Goal: Task Accomplishment & Management: Complete application form

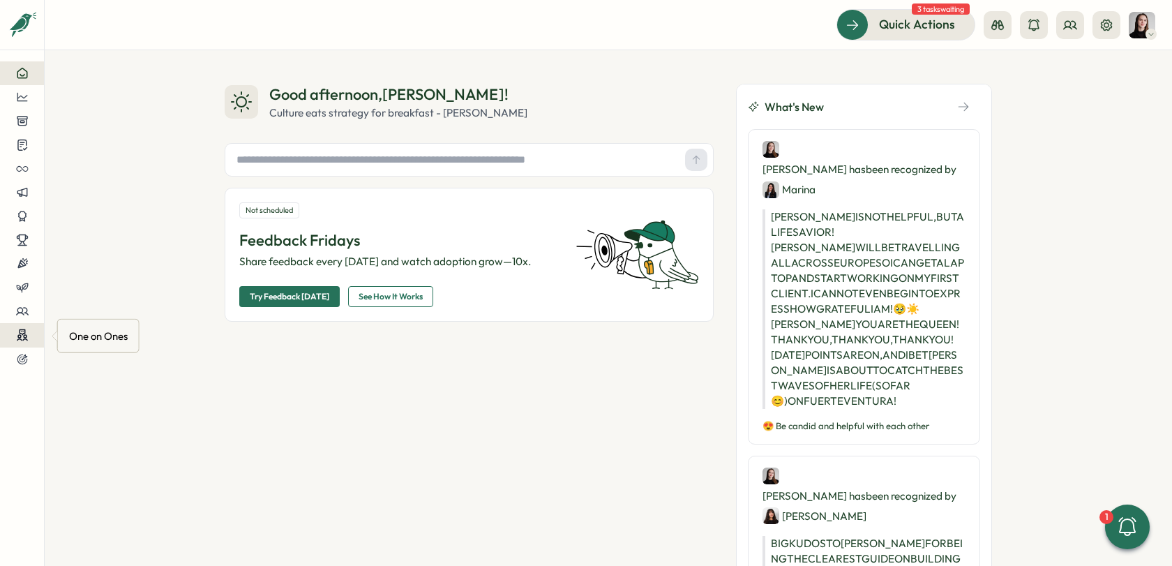
click at [29, 339] on div at bounding box center [22, 335] width 22 height 13
click at [85, 318] on div "Meetings" at bounding box center [118, 309] width 110 height 27
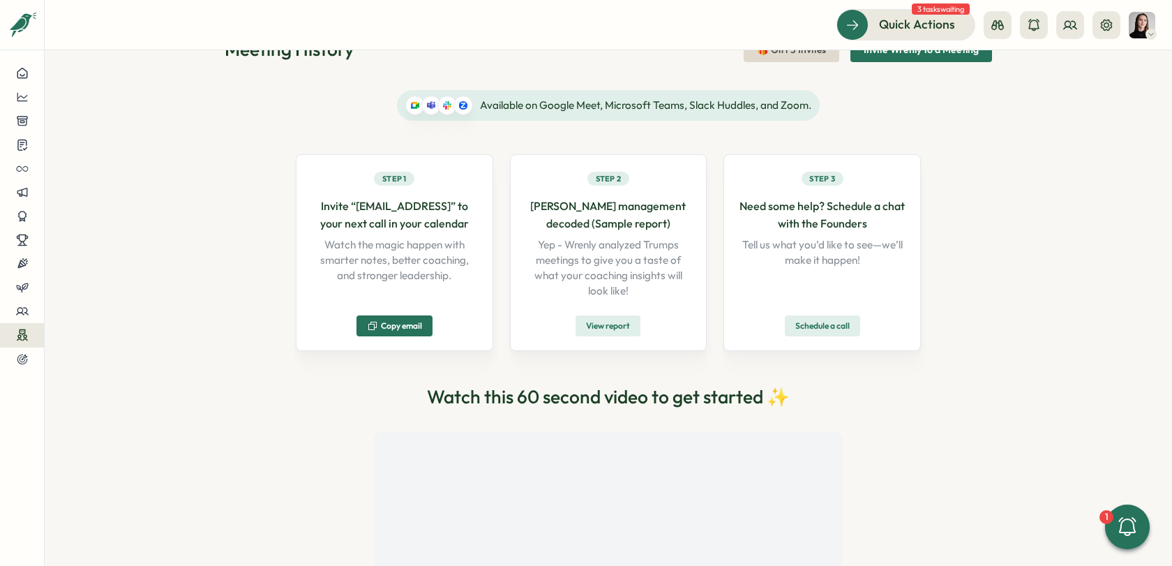
scroll to position [54, 0]
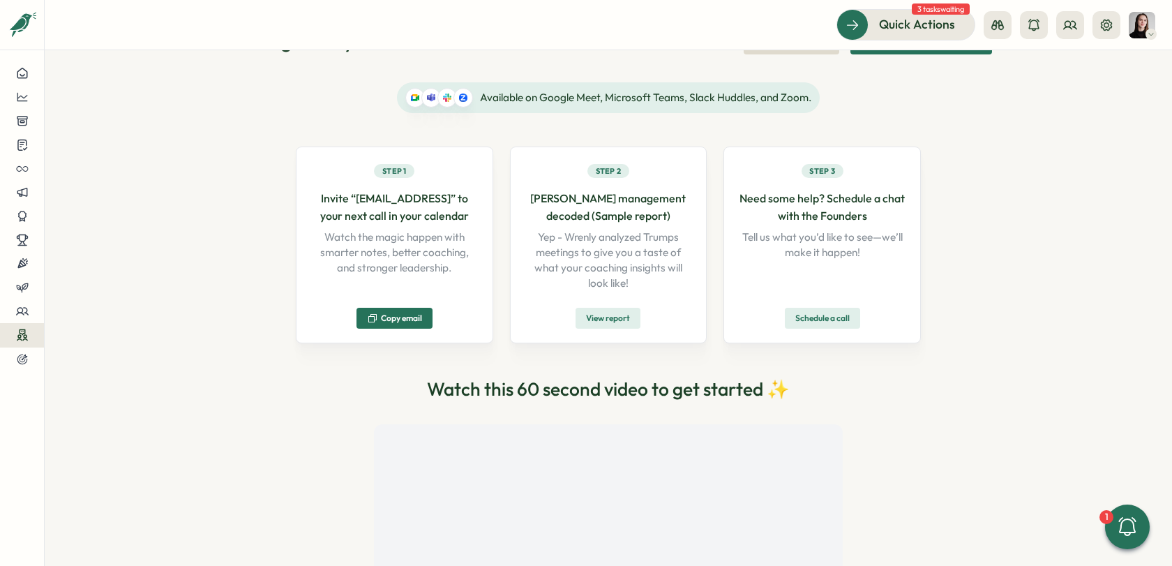
click at [401, 318] on span "Copy email" at bounding box center [401, 318] width 41 height 8
click at [638, 283] on p "Yep - Wrenly analyzed Trumps meetings to give you a taste of what your coaching…" at bounding box center [609, 260] width 168 height 61
click at [619, 319] on span "View report" at bounding box center [608, 318] width 44 height 20
click at [951, 156] on div "Available on Google Meet, Microsoft Teams, Slack Huddles, and Zoom. Step 1 Invi…" at bounding box center [608, 385] width 767 height 628
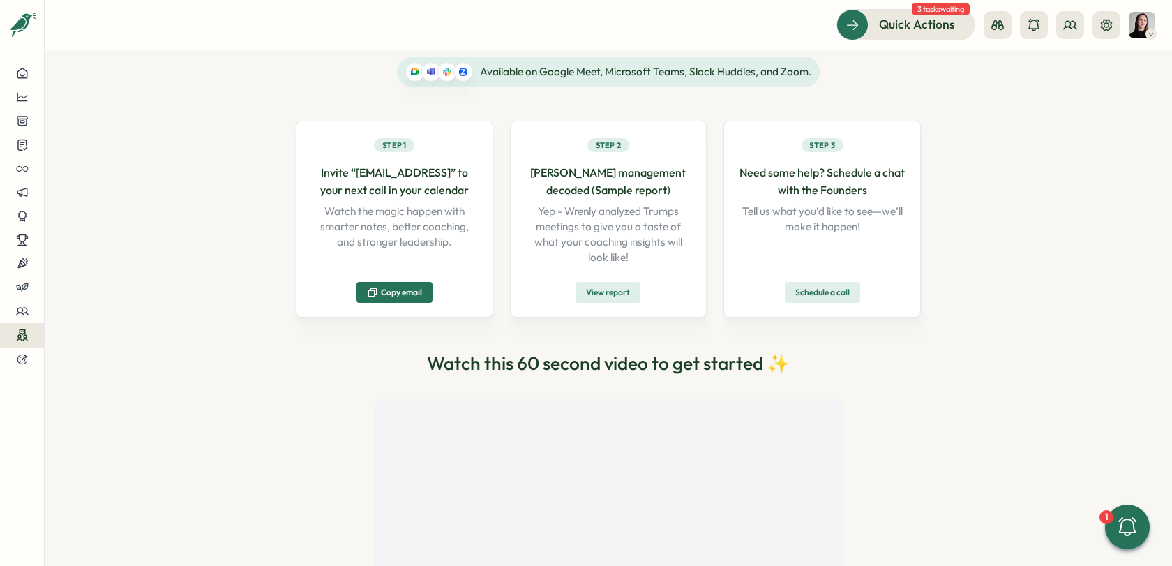
scroll to position [220, 0]
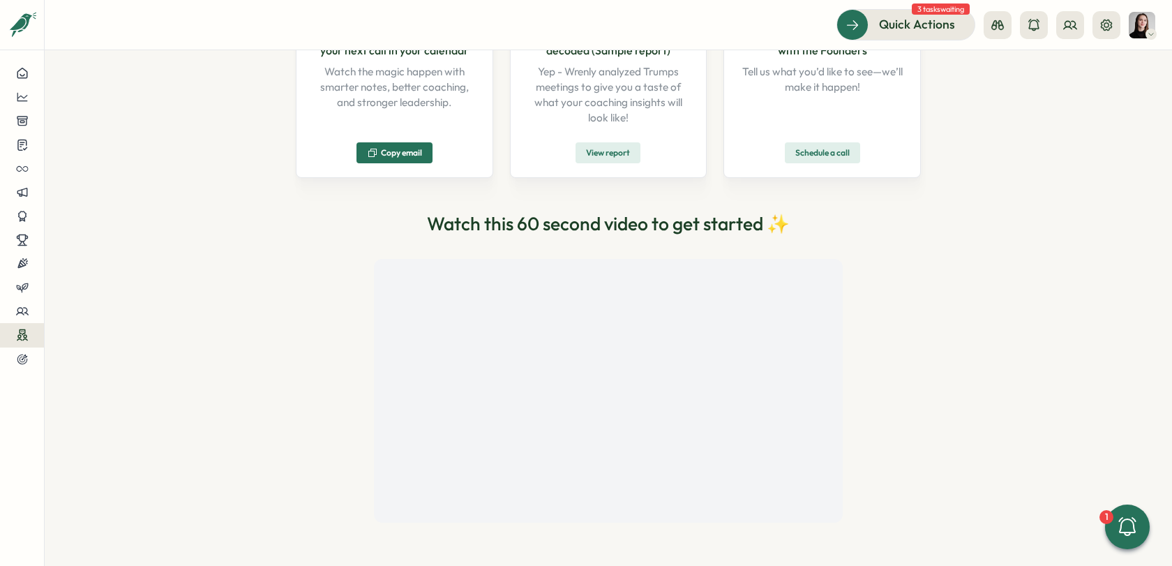
drag, startPoint x: 977, startPoint y: 349, endPoint x: 834, endPoint y: 340, distance: 144.0
click at [961, 348] on div "Available on Google Meet, Microsoft Teams, Slack Huddles, and Zoom. Step 1 Invi…" at bounding box center [608, 220] width 767 height 628
click at [958, 435] on div "Available on Google Meet, Microsoft Teams, Slack Huddles, and Zoom. Step 1 Invi…" at bounding box center [608, 220] width 767 height 628
click at [984, 294] on div "Available on Google Meet, Microsoft Teams, Slack Huddles, and Zoom. Step 1 Invi…" at bounding box center [608, 220] width 767 height 628
click at [870, 362] on div "Available on Google Meet, Microsoft Teams, Slack Huddles, and Zoom. Step 1 Invi…" at bounding box center [608, 220] width 625 height 606
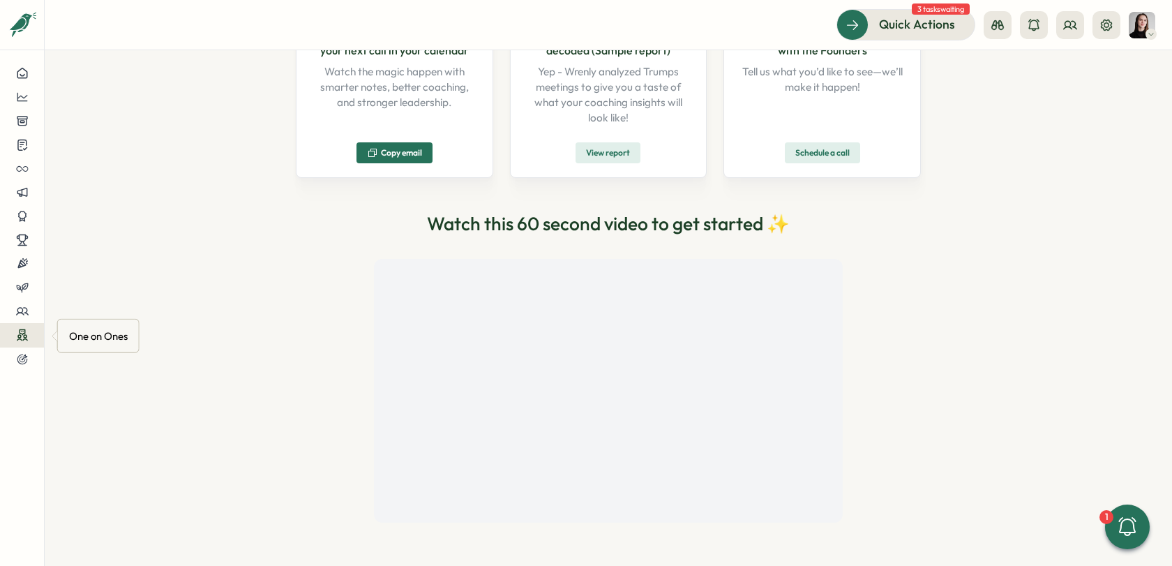
click at [28, 333] on div at bounding box center [22, 335] width 22 height 13
click at [136, 332] on div "Pre-Meeting Surveys" at bounding box center [117, 335] width 98 height 15
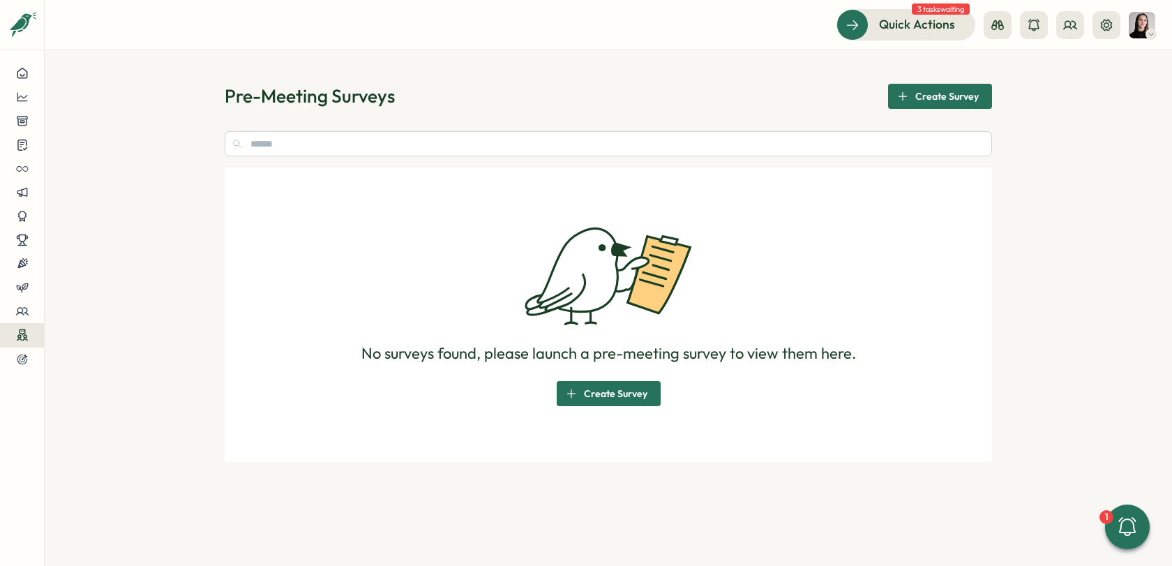
click at [566, 396] on icon "button" at bounding box center [571, 393] width 11 height 11
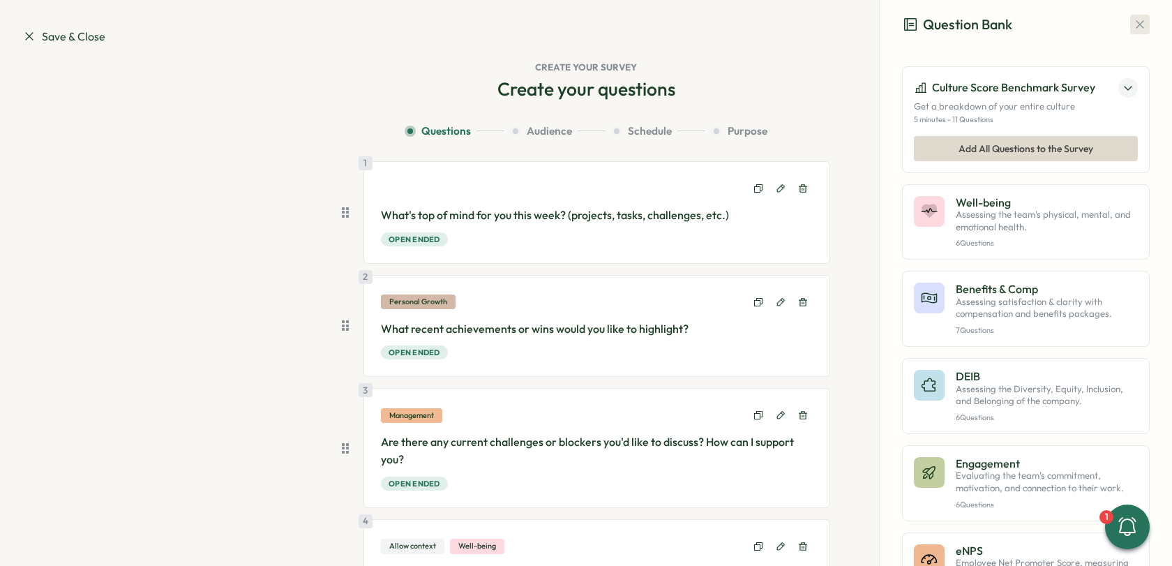
click at [1130, 31] on button "button" at bounding box center [1140, 25] width 20 height 20
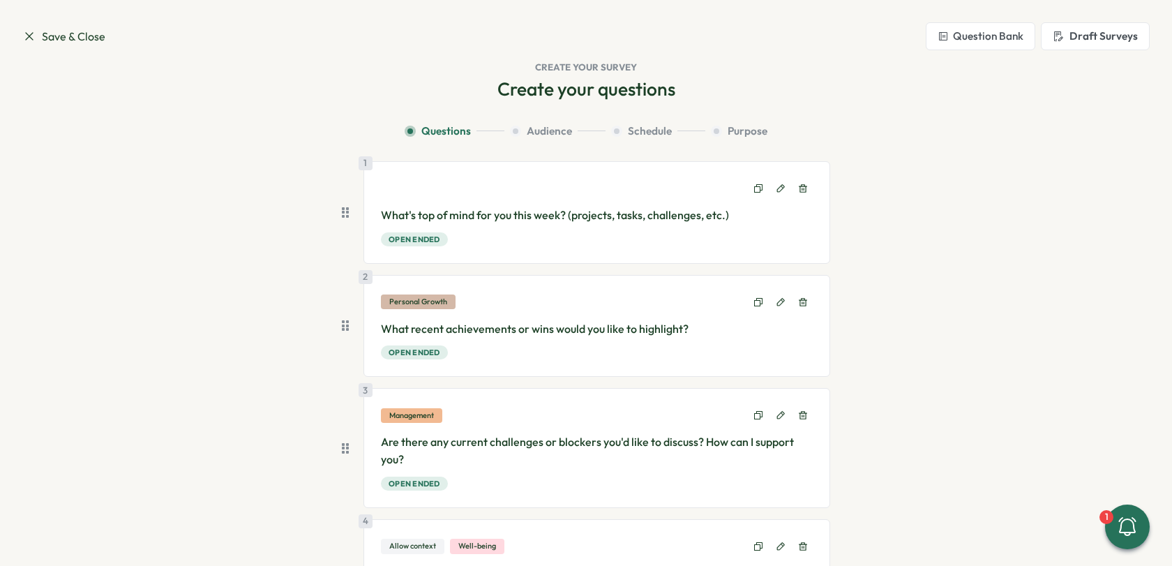
click at [33, 31] on icon at bounding box center [29, 36] width 14 height 14
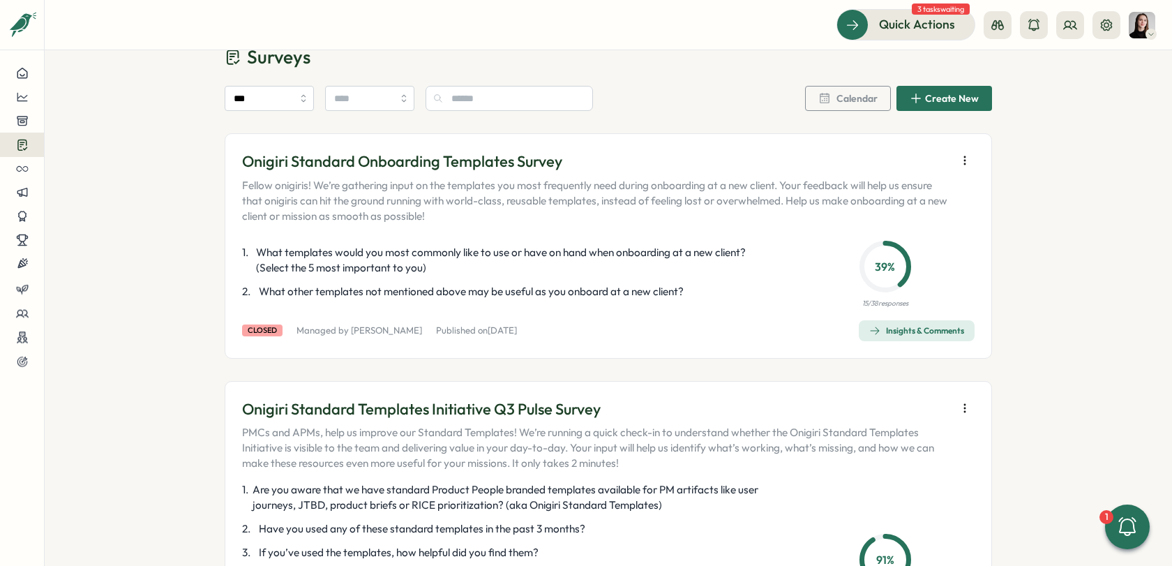
scroll to position [59, 0]
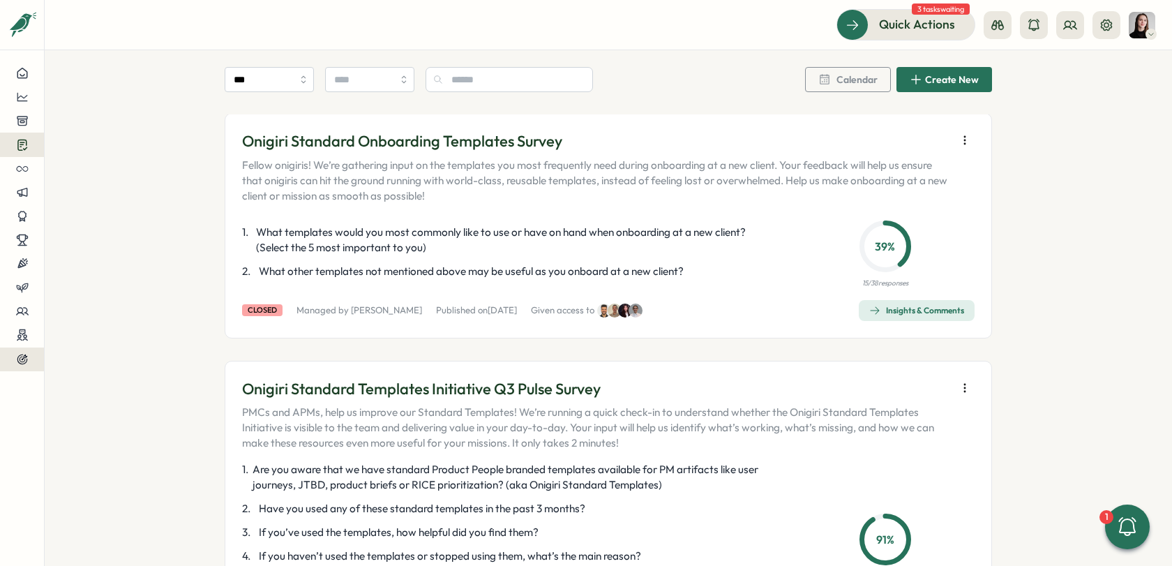
click at [32, 356] on div at bounding box center [22, 359] width 22 height 13
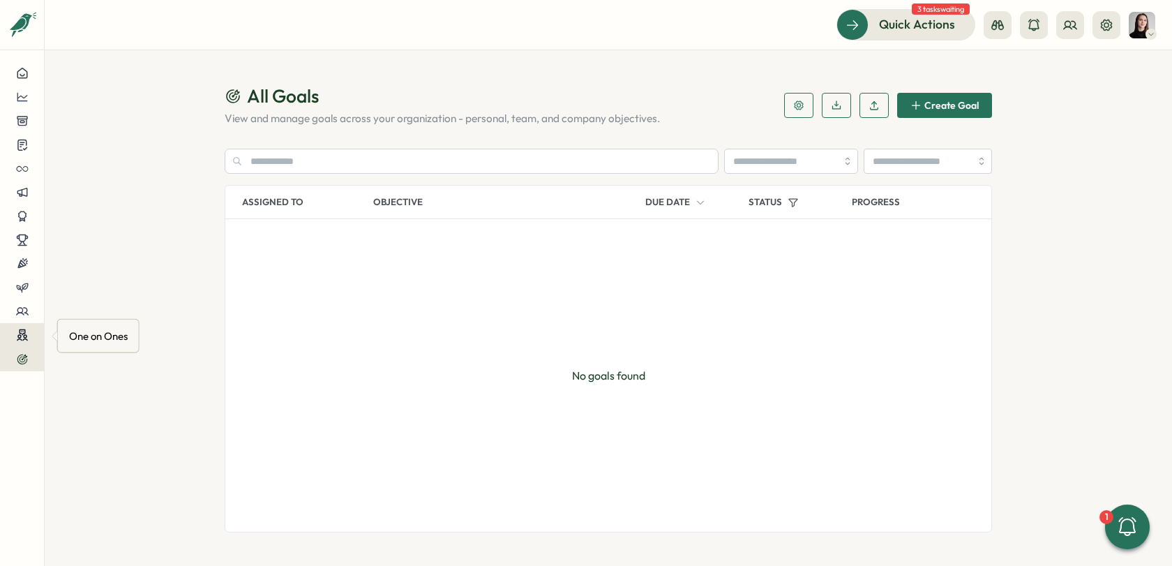
click at [26, 336] on circle at bounding box center [25, 336] width 3 height 3
click at [89, 333] on div "Pre-Meeting Surveys" at bounding box center [117, 335] width 98 height 15
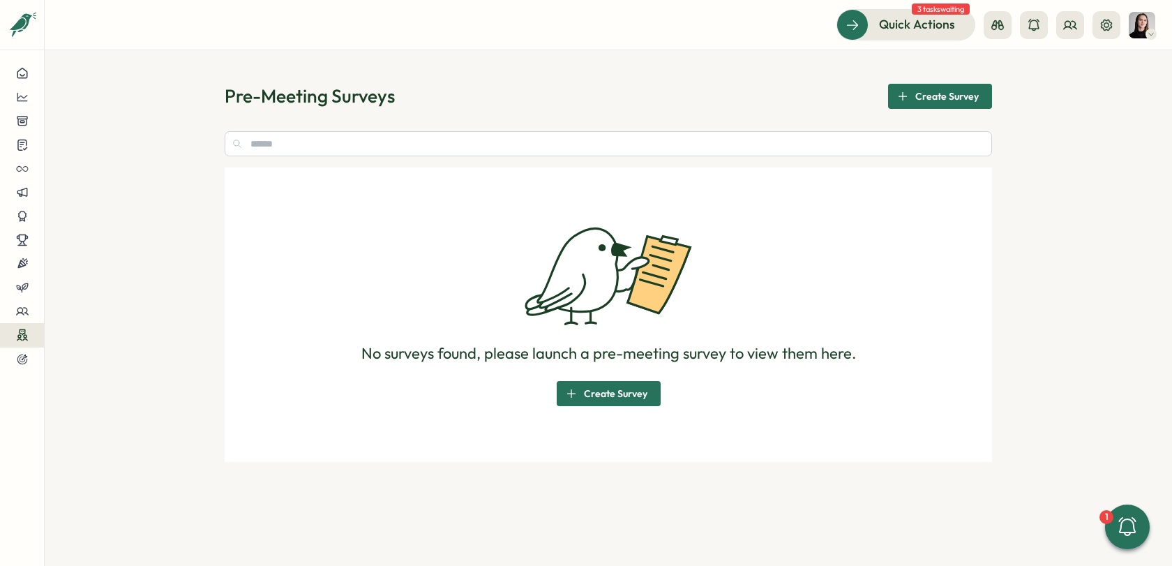
click at [121, 283] on section "Pre-Meeting Surveys Create Survey No surveys found, please launch a pre-meeting…" at bounding box center [608, 308] width 1127 height 516
click at [628, 384] on span "Create Survey" at bounding box center [615, 394] width 63 height 24
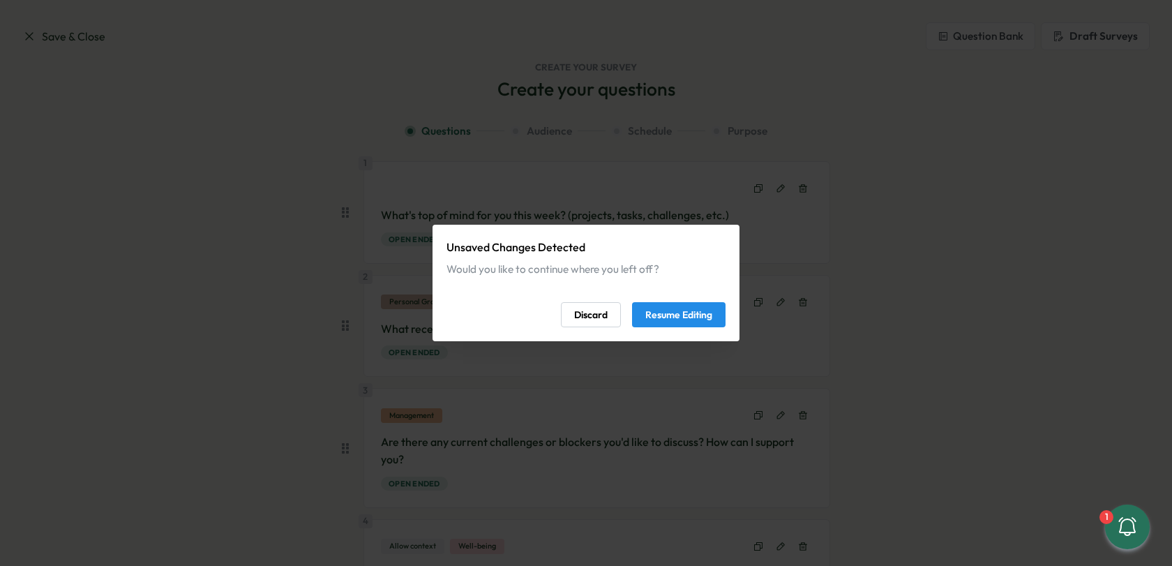
click at [651, 313] on span "Resume Editing" at bounding box center [678, 315] width 67 height 24
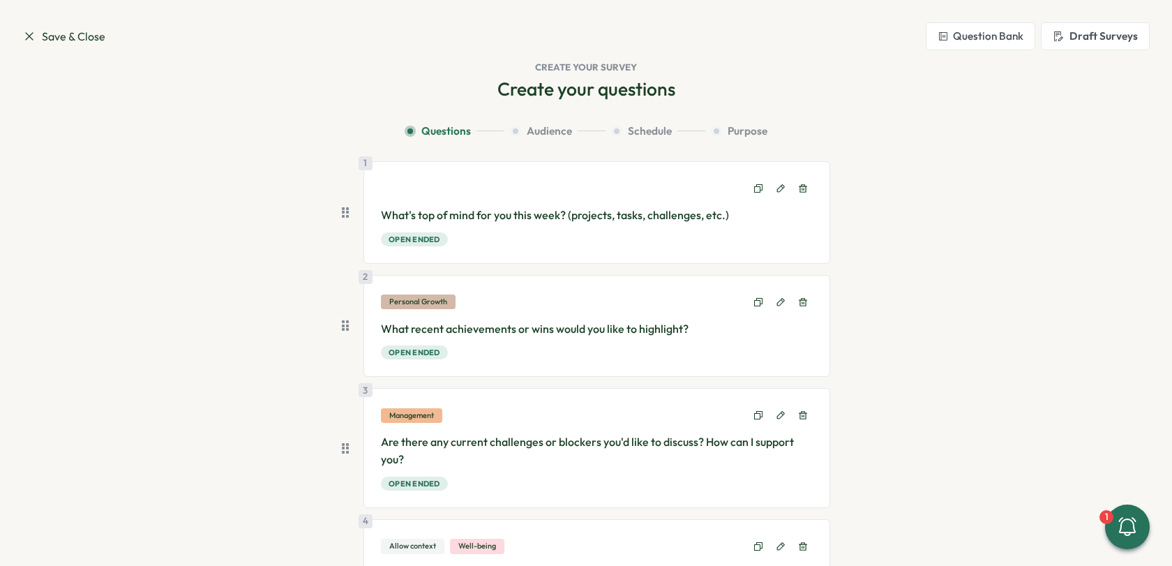
click at [522, 219] on p "What's top of mind for you this week? (projects, tasks, challenges, etc.)" at bounding box center [597, 214] width 433 height 17
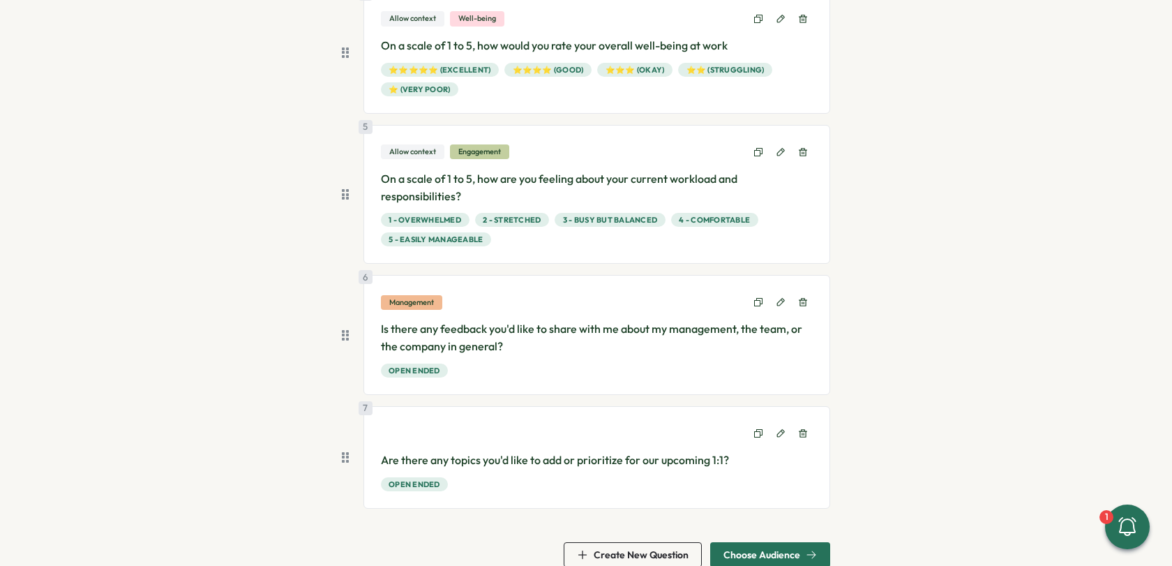
scroll to position [546, 0]
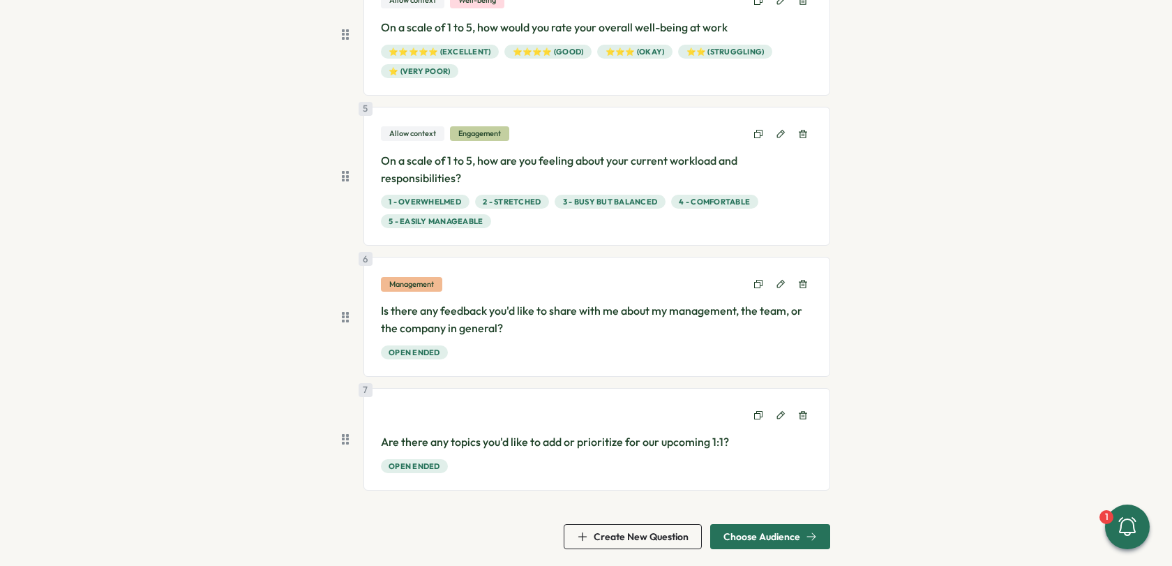
click at [759, 534] on span "Choose Audience" at bounding box center [761, 537] width 77 height 10
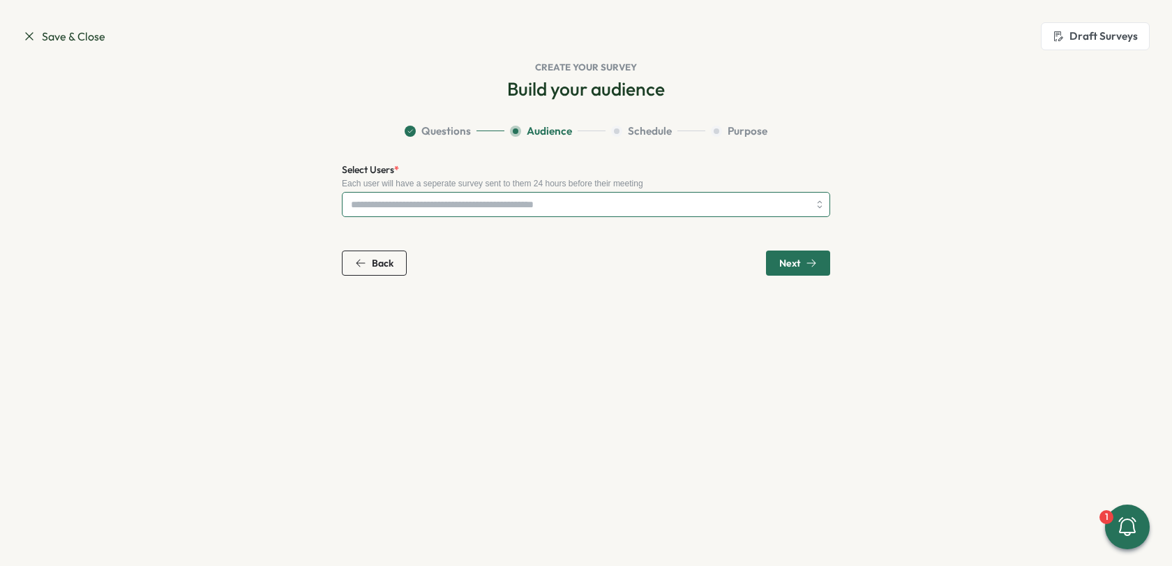
click at [480, 202] on input "Select Users *" at bounding box center [580, 205] width 458 height 24
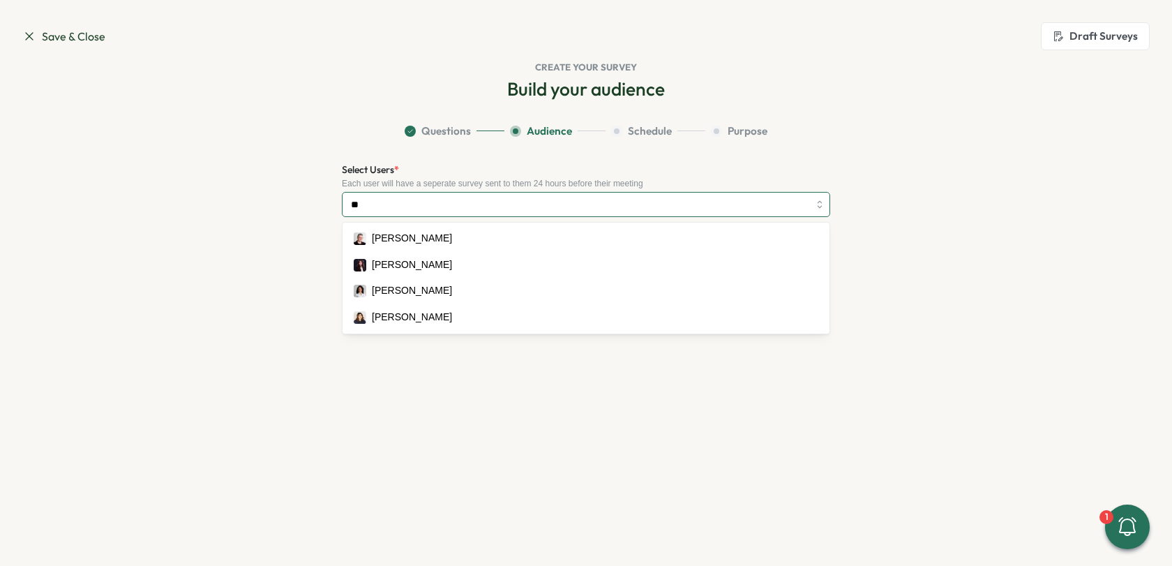
type input "*"
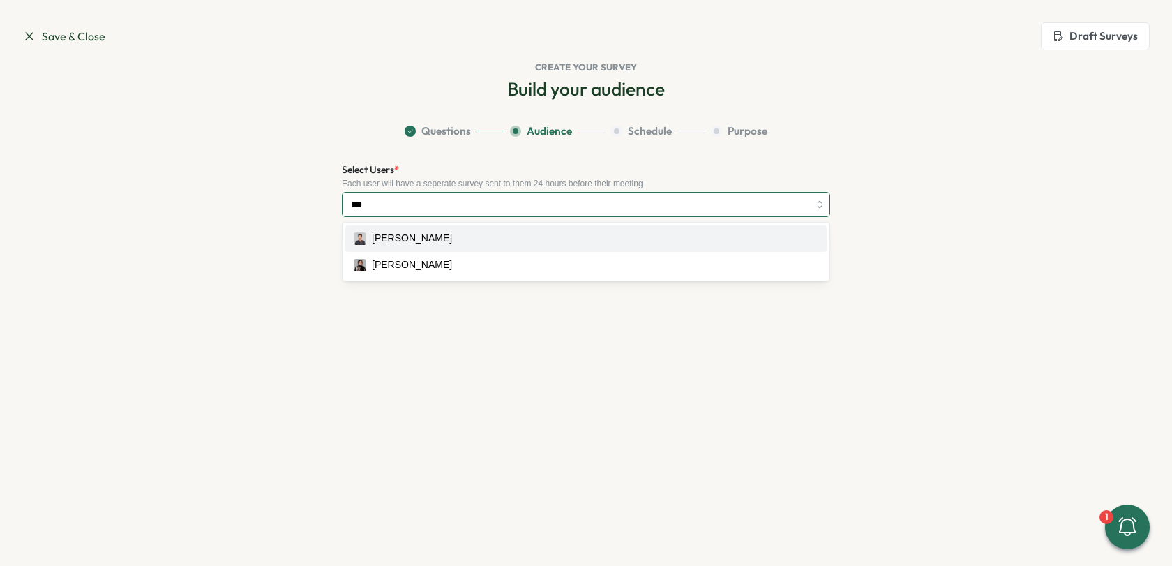
type input "****"
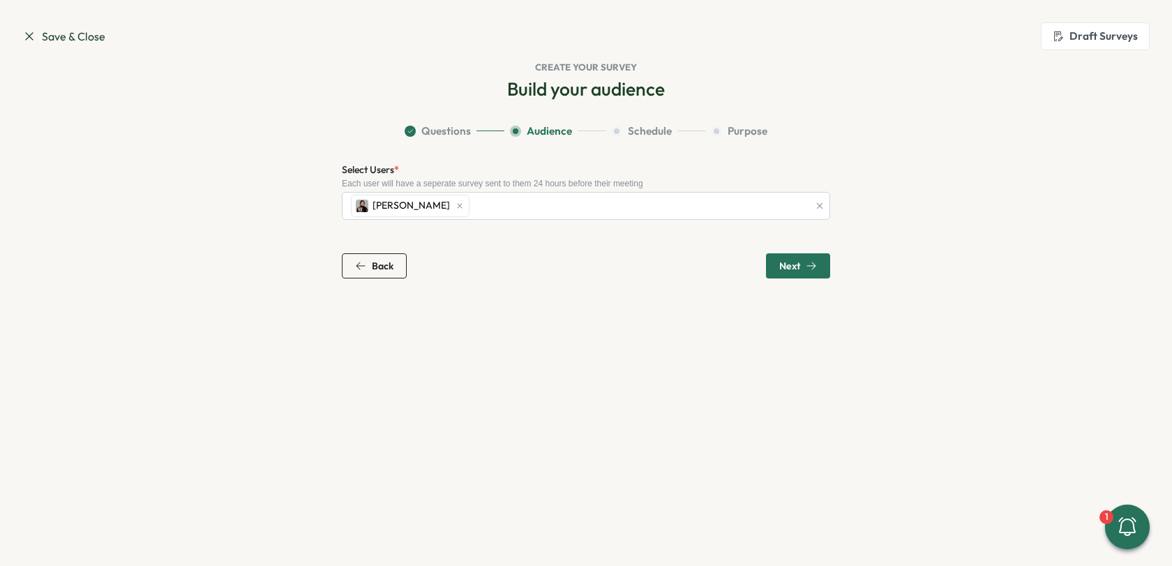
click at [564, 259] on div "Back Next" at bounding box center [586, 265] width 488 height 25
click at [670, 263] on div "Back Next" at bounding box center [586, 265] width 488 height 25
click at [789, 269] on span "Next" at bounding box center [789, 266] width 21 height 10
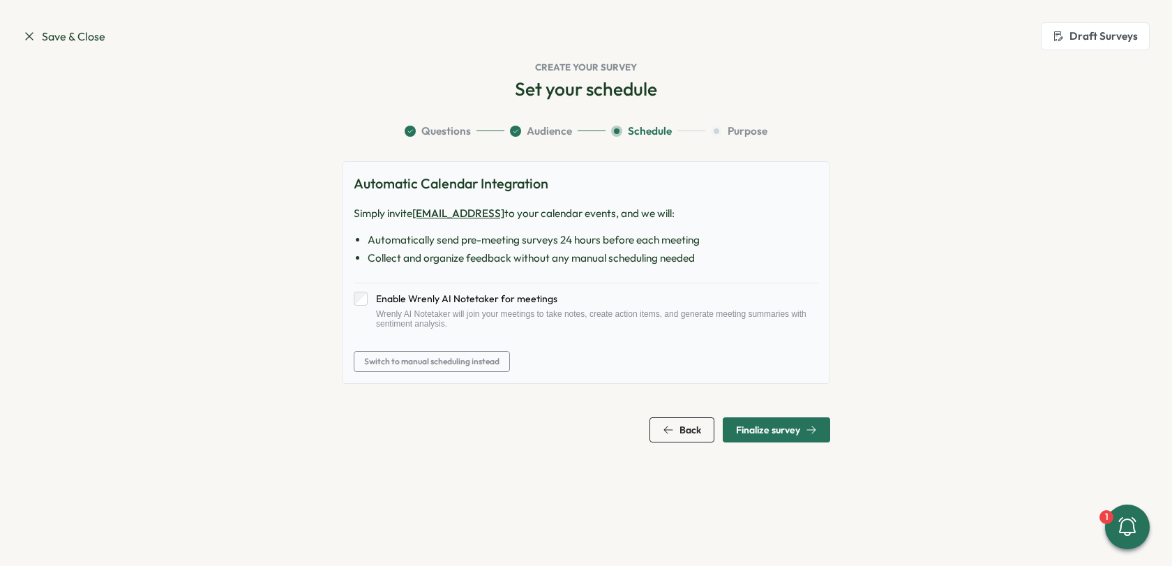
click at [780, 425] on span "Finalize survey" at bounding box center [768, 430] width 64 height 10
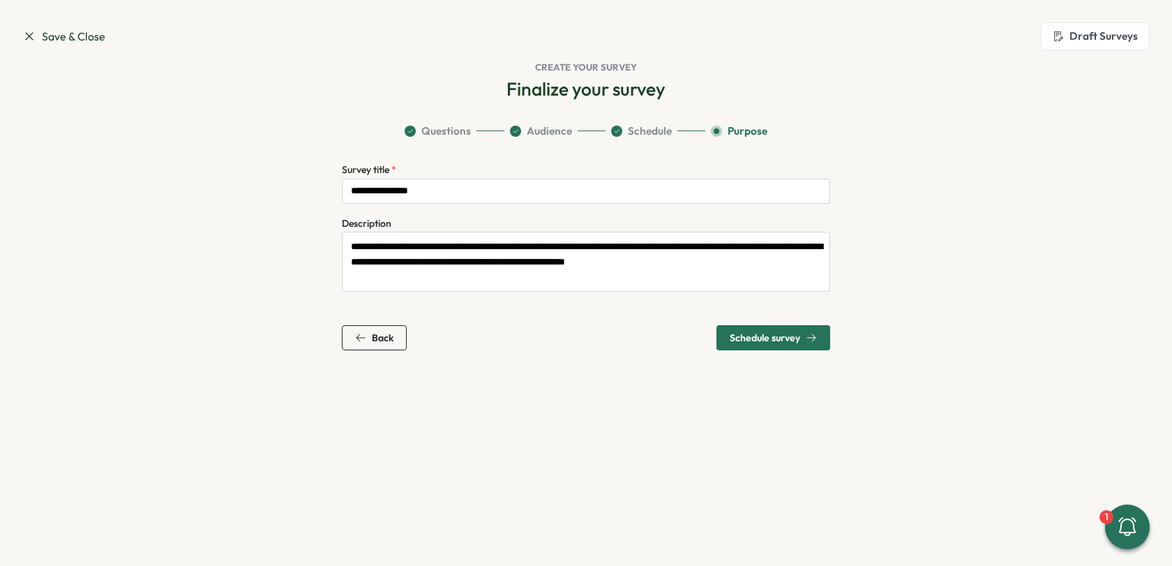
click at [754, 338] on span "Schedule survey" at bounding box center [765, 338] width 70 height 10
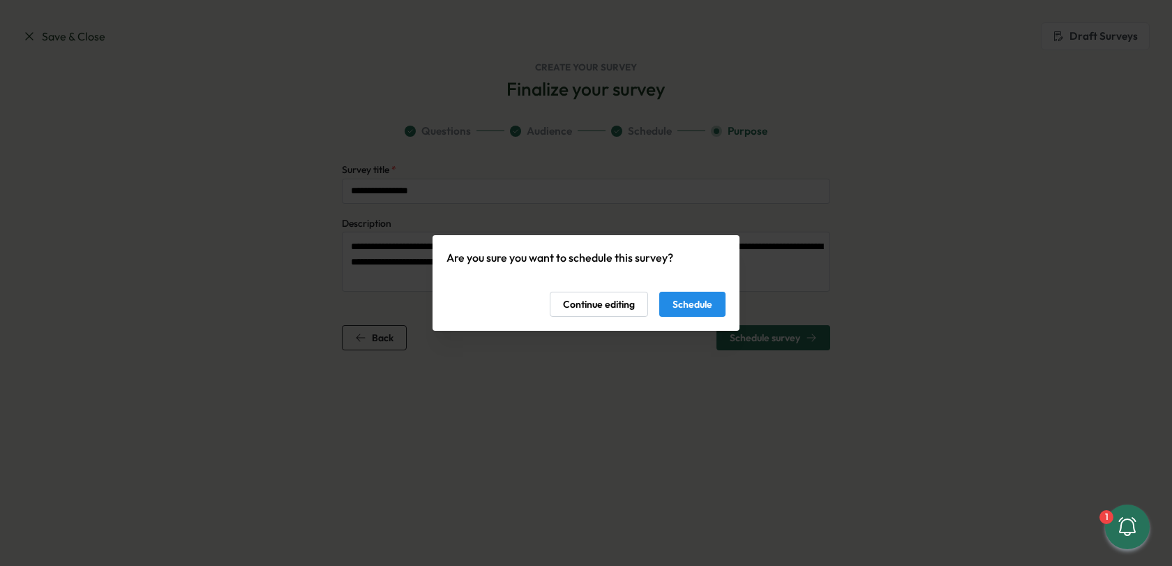
click at [725, 306] on button "Schedule" at bounding box center [692, 304] width 66 height 25
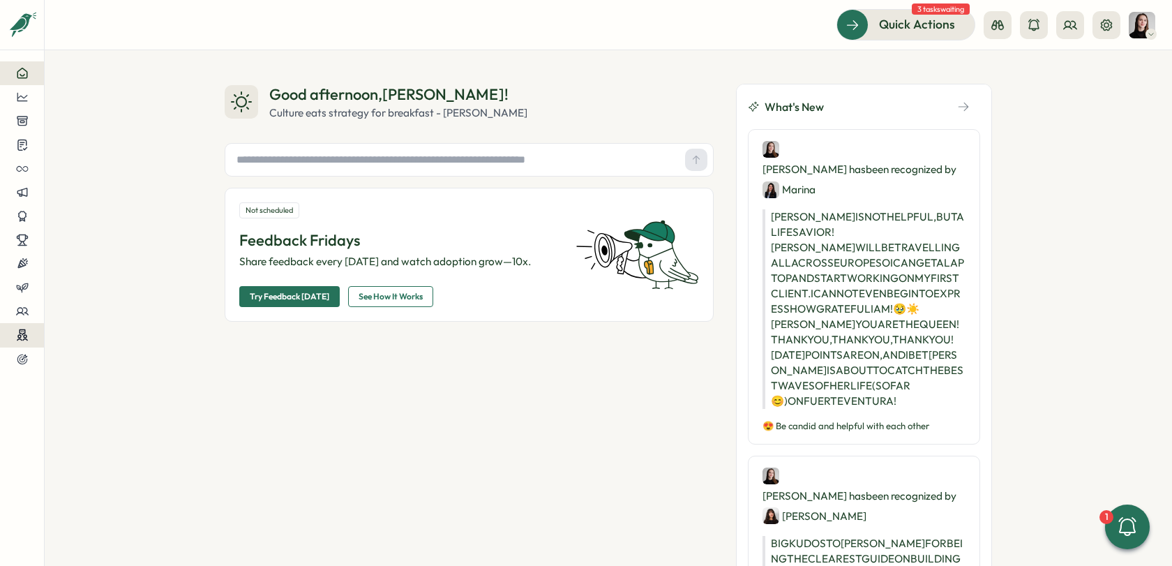
click at [22, 334] on icon at bounding box center [22, 332] width 5 height 5
click at [109, 361] on div "Reflections" at bounding box center [117, 361] width 98 height 15
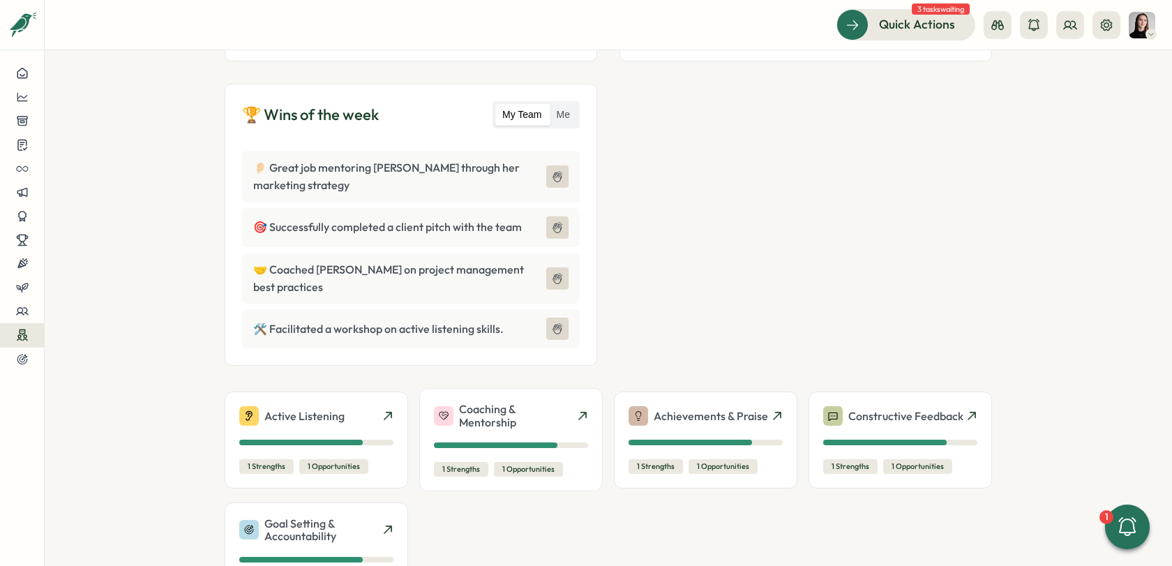
scroll to position [435, 0]
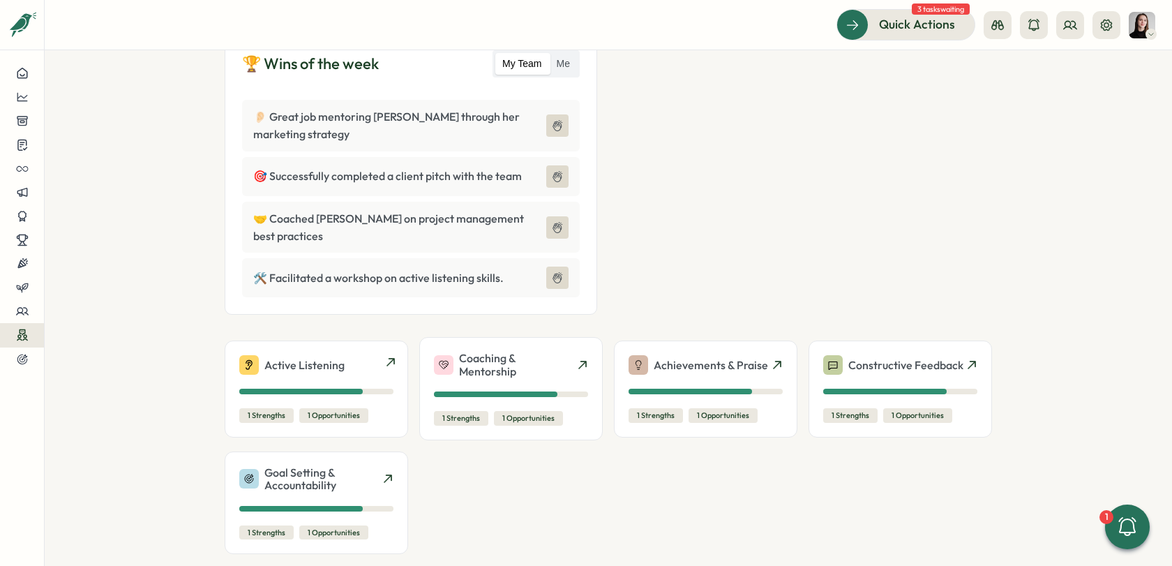
click at [375, 355] on div "Active Listening" at bounding box center [316, 365] width 154 height 20
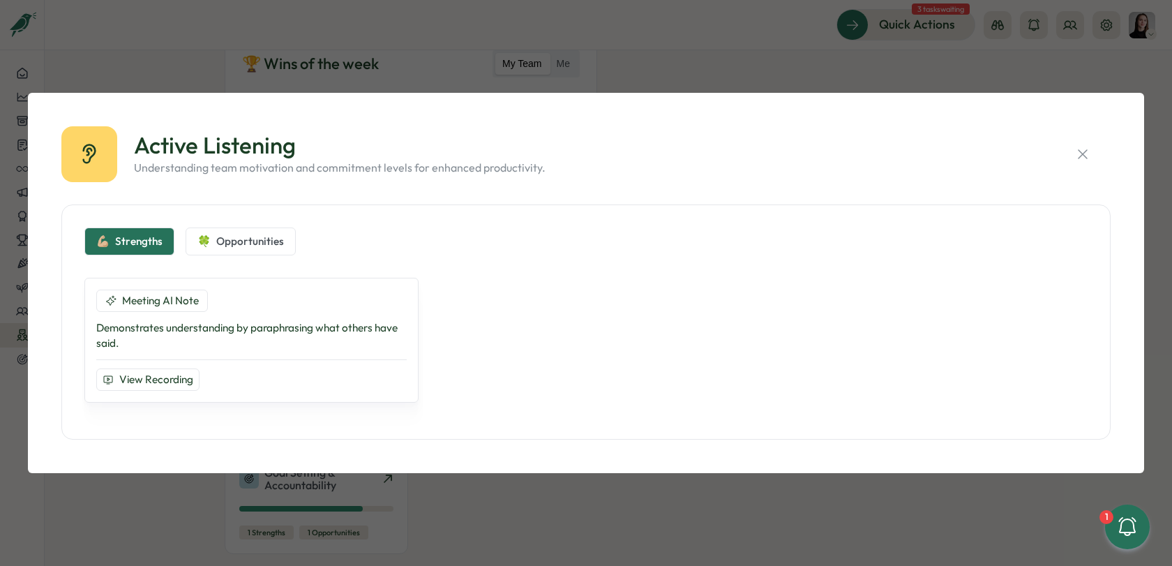
click at [504, 474] on div "Active Listening Understanding team motivation and commitment levels for enhanc…" at bounding box center [586, 283] width 1172 height 566
drag, startPoint x: 399, startPoint y: 493, endPoint x: 428, endPoint y: 488, distance: 29.8
click at [412, 490] on div "Active Listening Understanding team motivation and commitment levels for enhanc…" at bounding box center [586, 283] width 1172 height 566
click at [1103, 151] on button "button" at bounding box center [1083, 154] width 56 height 56
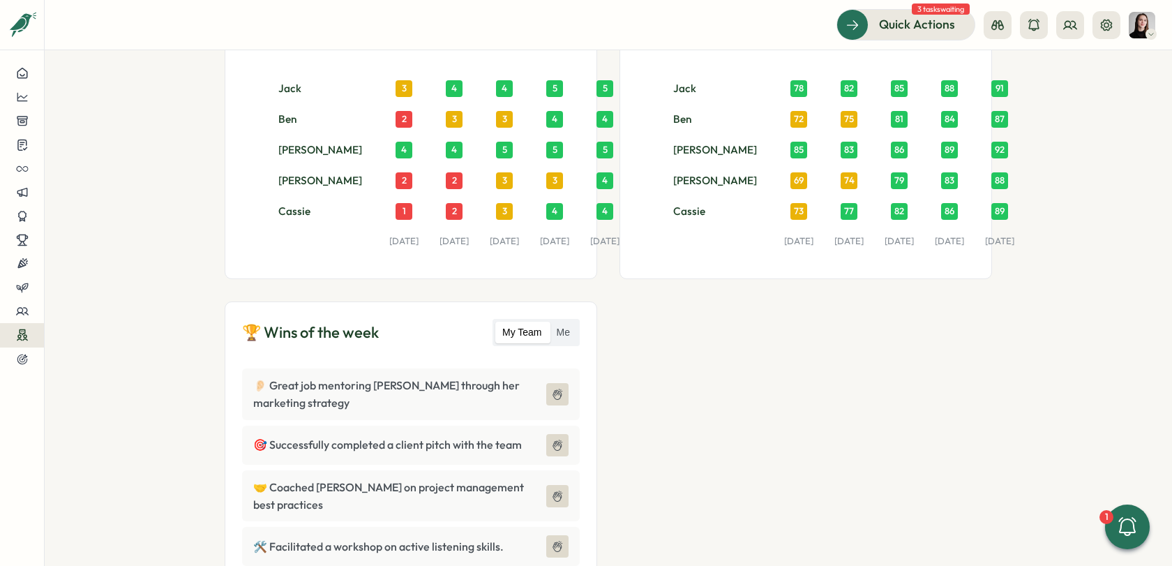
scroll to position [358, 0]
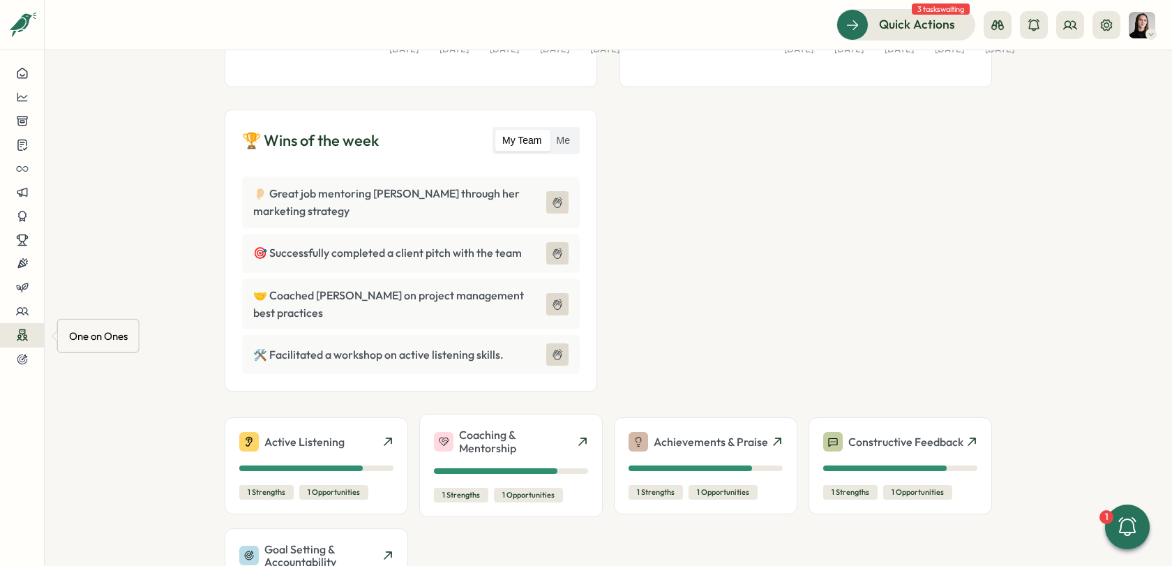
click at [20, 333] on icon at bounding box center [22, 332] width 5 height 5
click at [112, 308] on div "Meetings" at bounding box center [117, 308] width 98 height 15
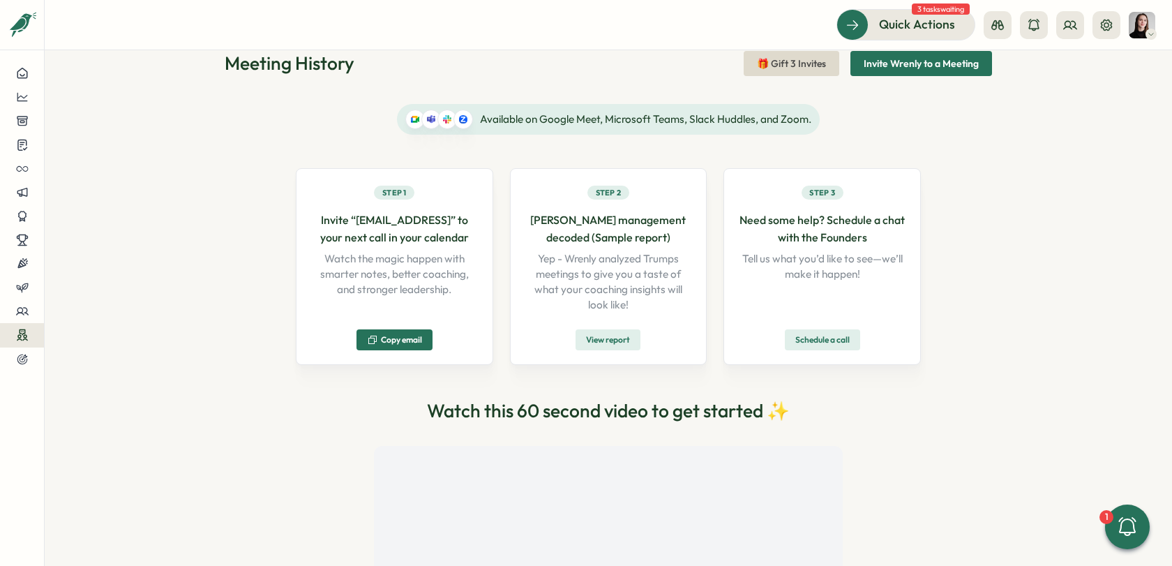
scroll to position [89, 0]
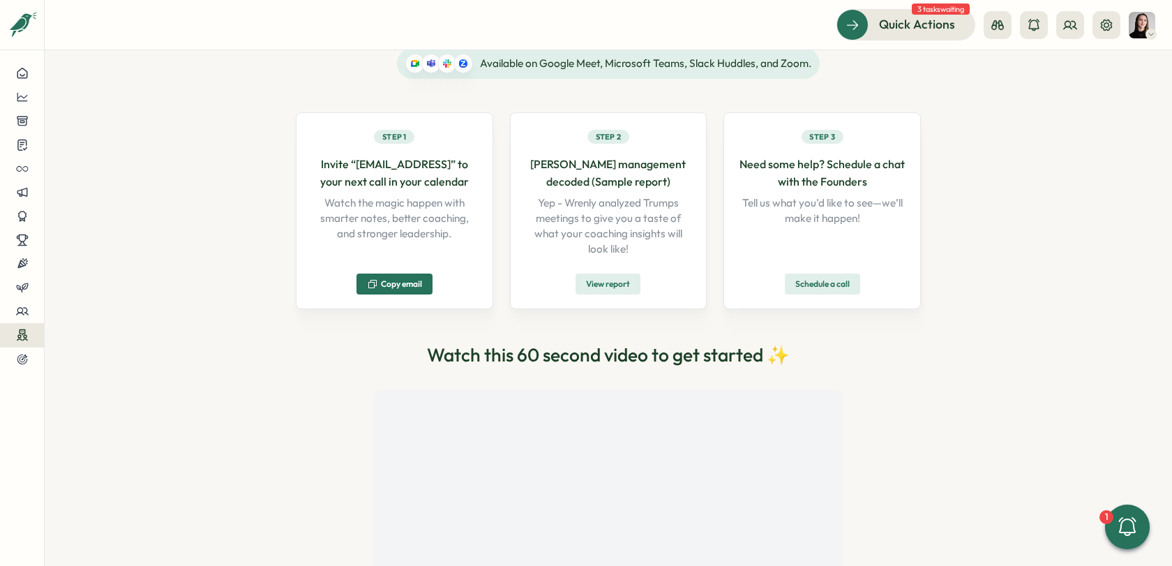
click at [390, 285] on span "Copy email" at bounding box center [401, 284] width 41 height 8
click at [26, 331] on icon at bounding box center [22, 335] width 13 height 13
click at [119, 337] on div "Pre-Meeting Surveys" at bounding box center [117, 335] width 98 height 15
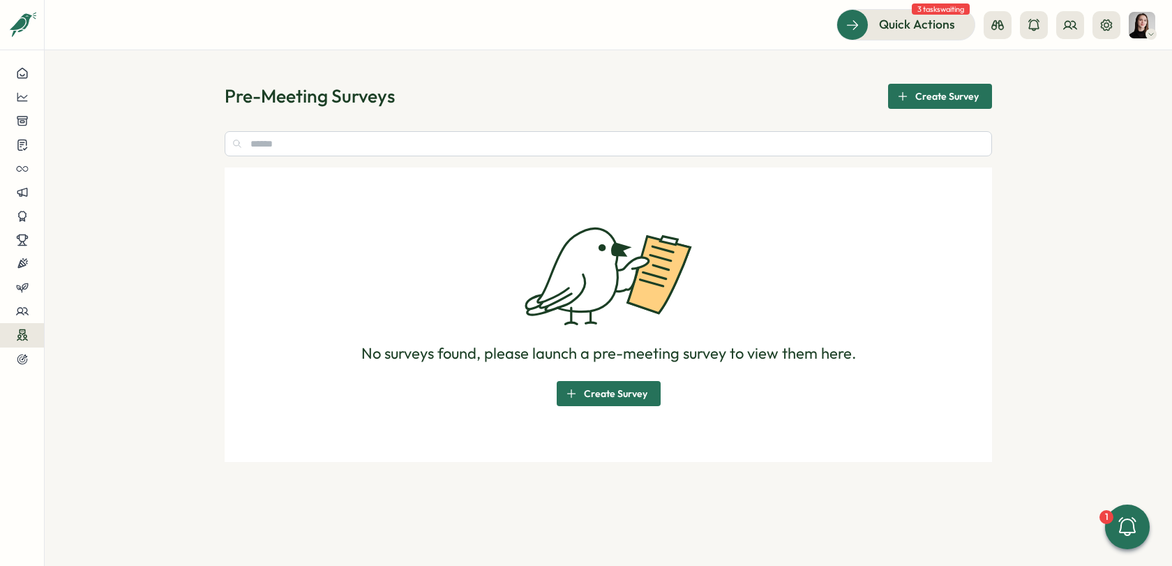
click at [596, 382] on span "Create Survey" at bounding box center [615, 394] width 63 height 24
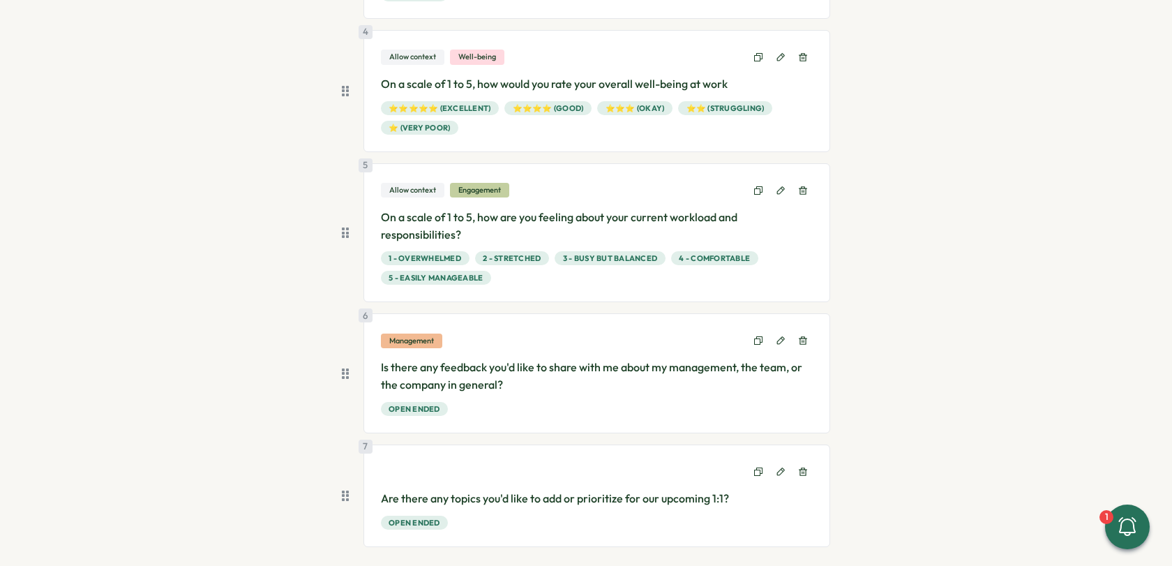
scroll to position [546, 0]
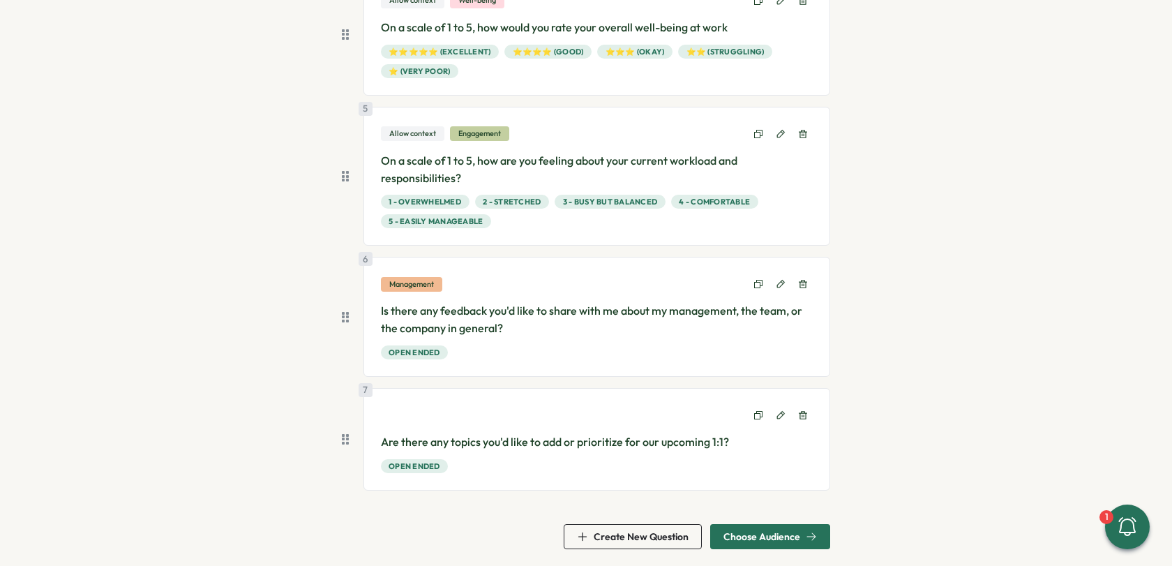
click at [750, 532] on span "Choose Audience" at bounding box center [761, 537] width 77 height 10
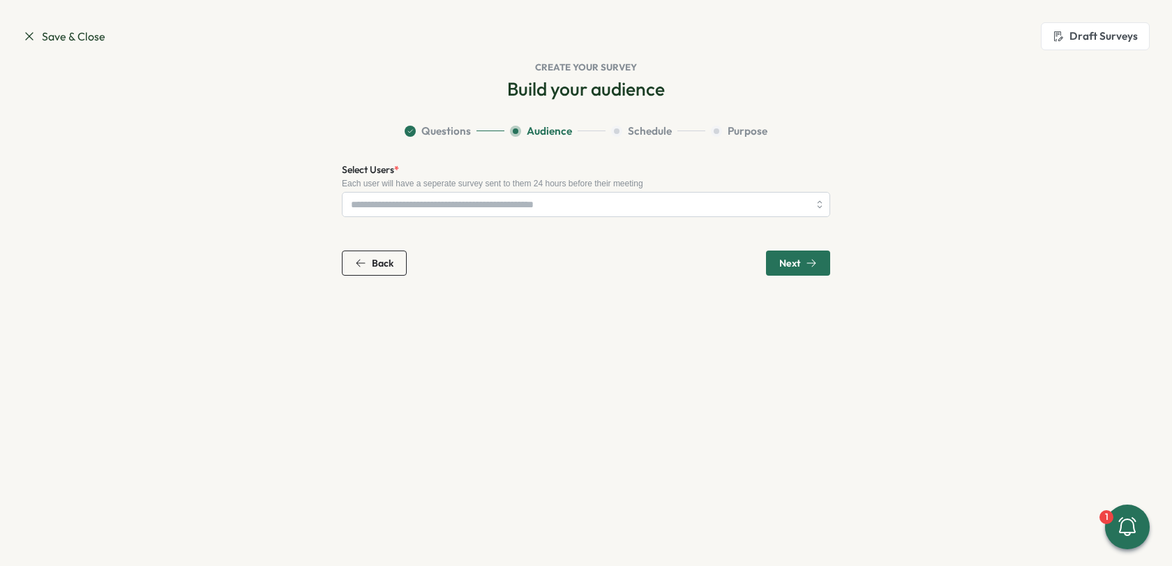
scroll to position [0, 0]
click at [423, 197] on input "Select Users *" at bounding box center [580, 205] width 458 height 24
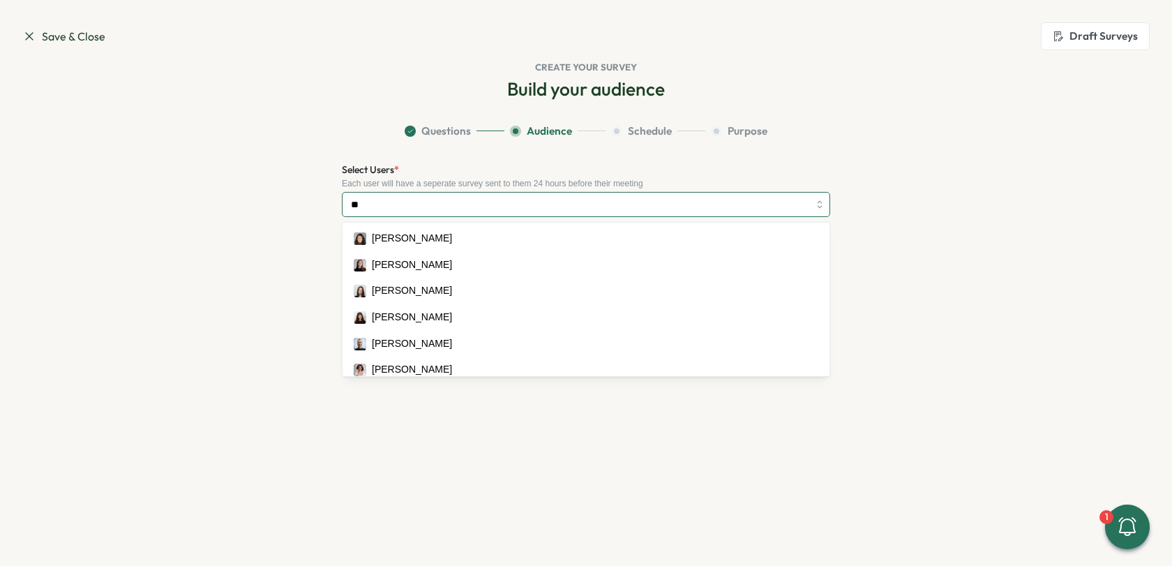
type input "***"
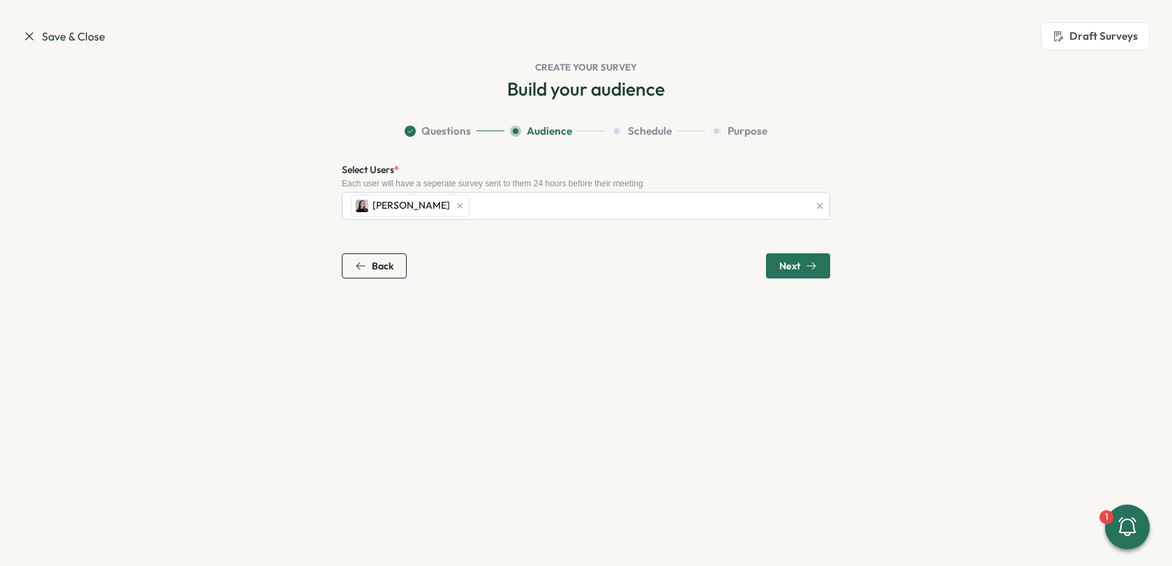
click at [805, 260] on div "Next" at bounding box center [798, 265] width 38 height 11
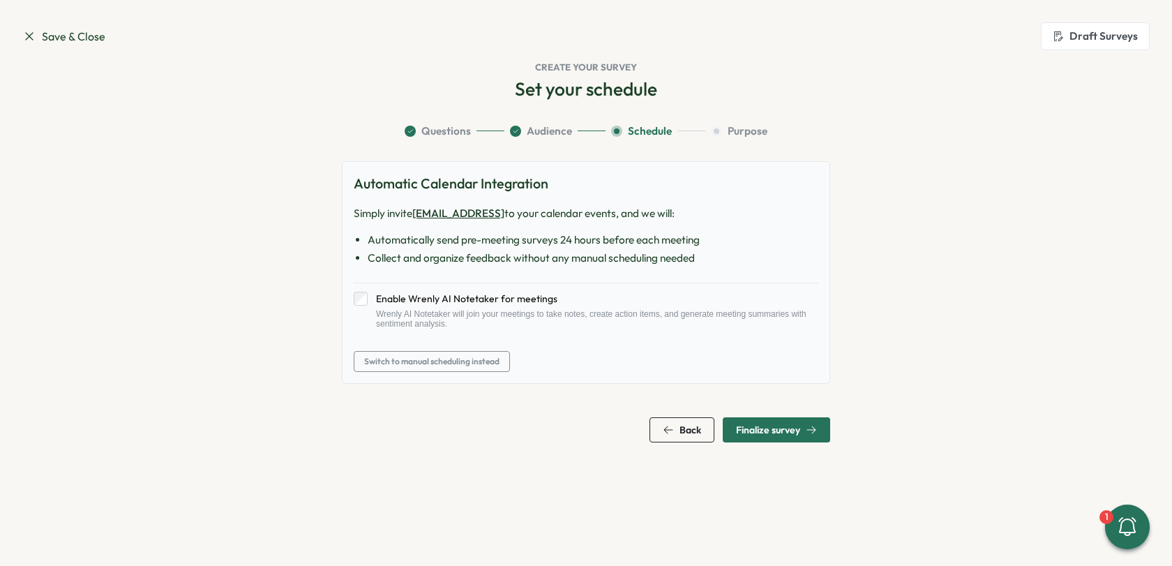
click at [370, 294] on label "Enable Wrenly AI Notetaker for meetings" at bounding box center [593, 299] width 451 height 14
click at [796, 434] on span "Finalize survey" at bounding box center [776, 430] width 81 height 24
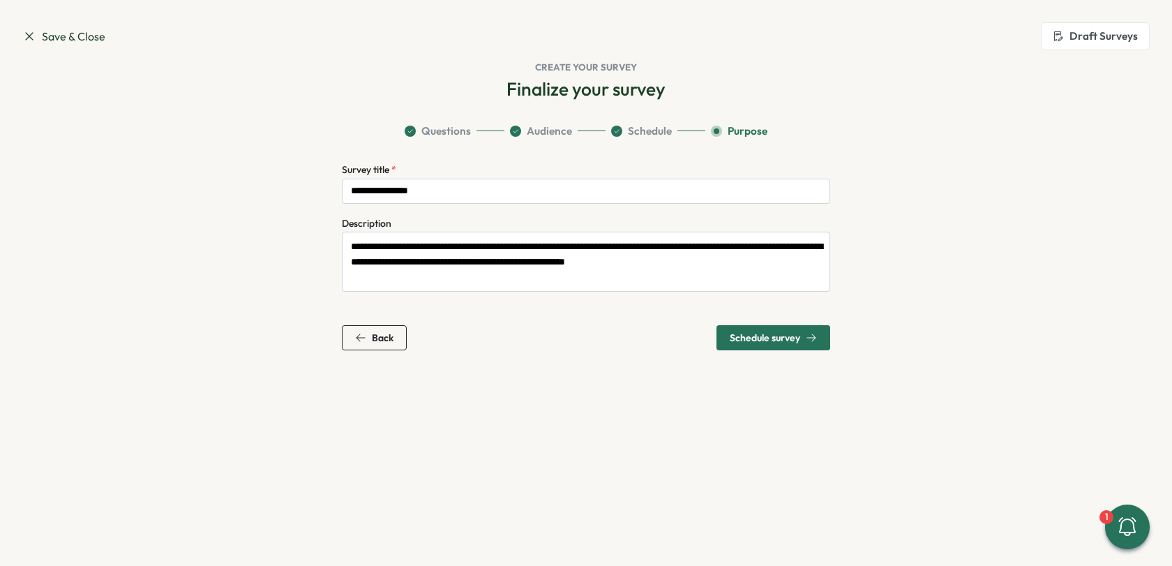
click at [755, 338] on span "Schedule survey" at bounding box center [765, 338] width 70 height 10
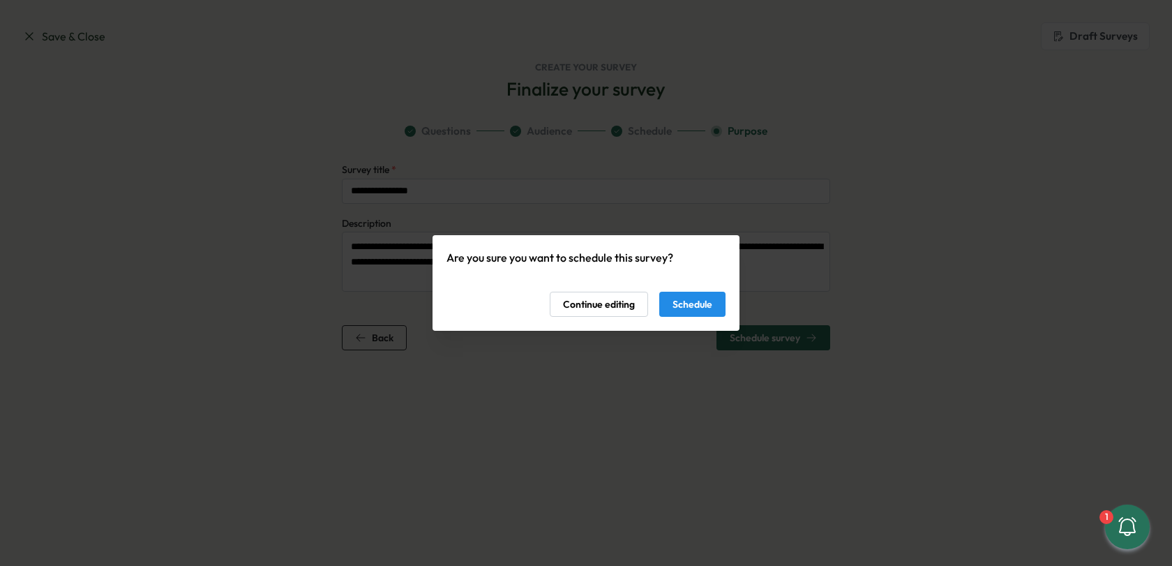
click at [695, 298] on span "Schedule" at bounding box center [692, 304] width 40 height 24
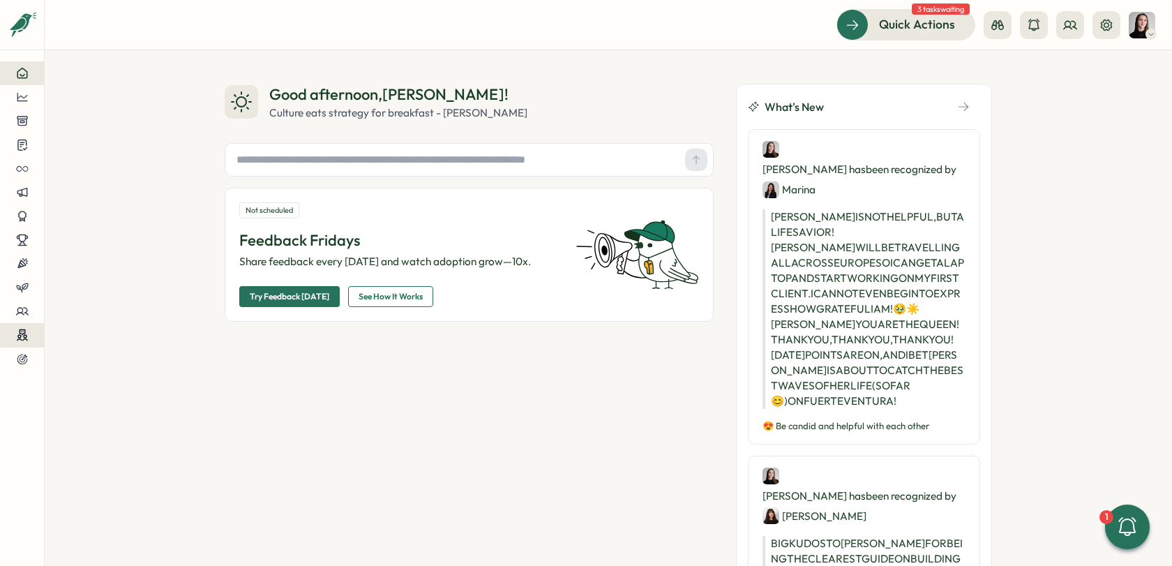
click at [31, 335] on div at bounding box center [22, 335] width 22 height 13
click at [19, 318] on button at bounding box center [22, 311] width 44 height 24
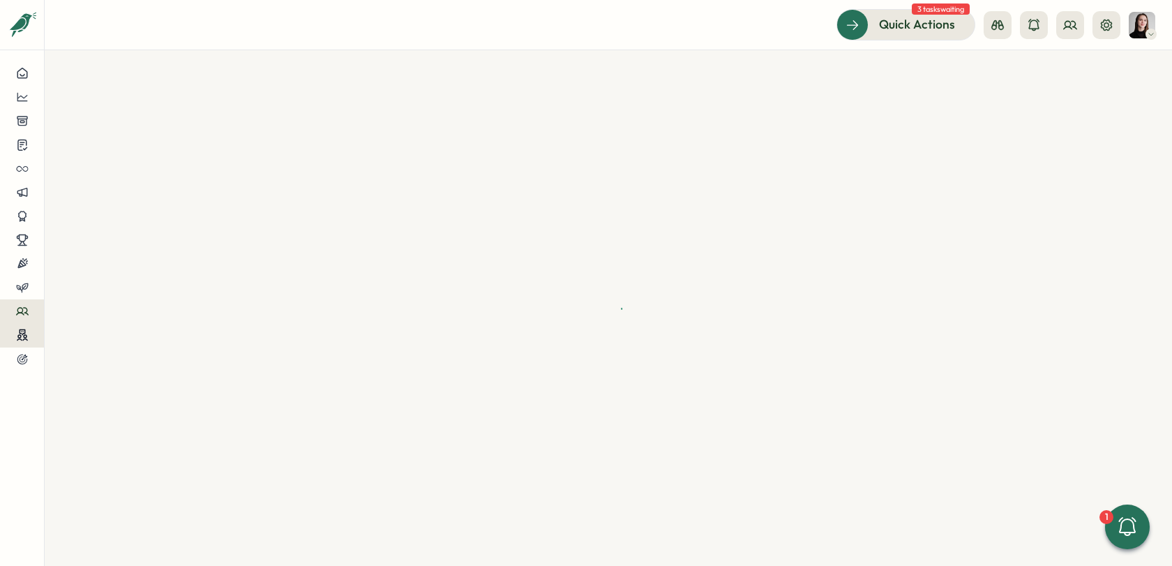
click at [22, 340] on icon at bounding box center [22, 335] width 13 height 13
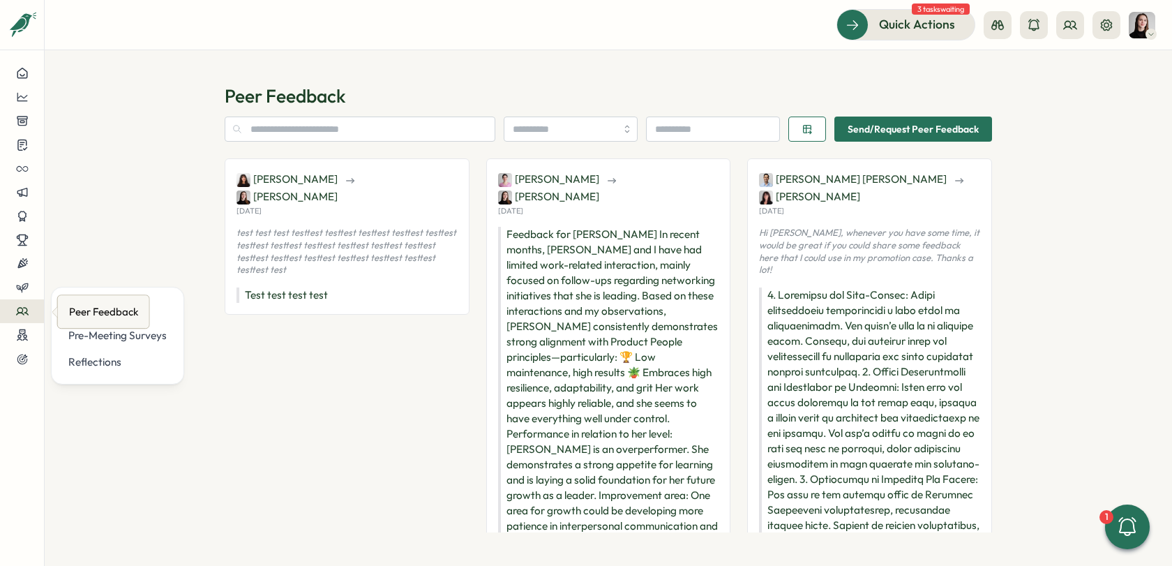
click at [16, 315] on icon at bounding box center [22, 311] width 13 height 13
click at [23, 338] on icon at bounding box center [22, 335] width 13 height 13
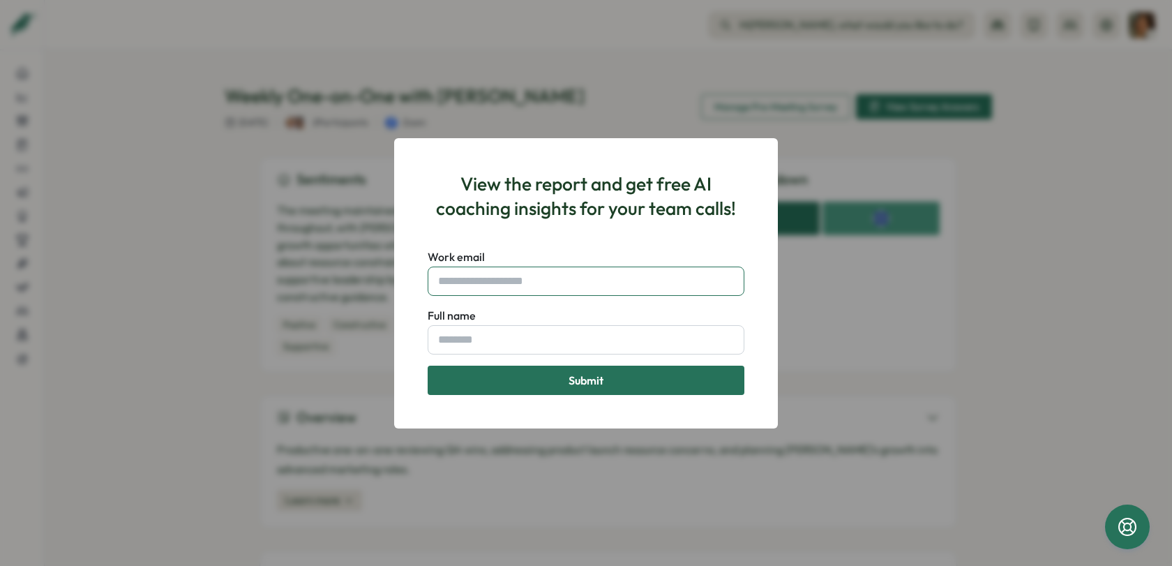
click at [568, 287] on input "Work email" at bounding box center [586, 280] width 317 height 29
click at [834, 269] on div "View the report and get free AI coaching insights for your team calls! Work ema…" at bounding box center [586, 283] width 1172 height 566
click at [815, 283] on div "View the report and get free AI coaching insights for your team calls! Work ema…" at bounding box center [586, 283] width 1172 height 566
click at [818, 297] on div "View the report and get free AI coaching insights for your team calls! Work ema…" at bounding box center [586, 283] width 1172 height 566
click at [306, 234] on div "View the report and get free AI coaching insights for your team calls! Work ema…" at bounding box center [586, 283] width 1172 height 566
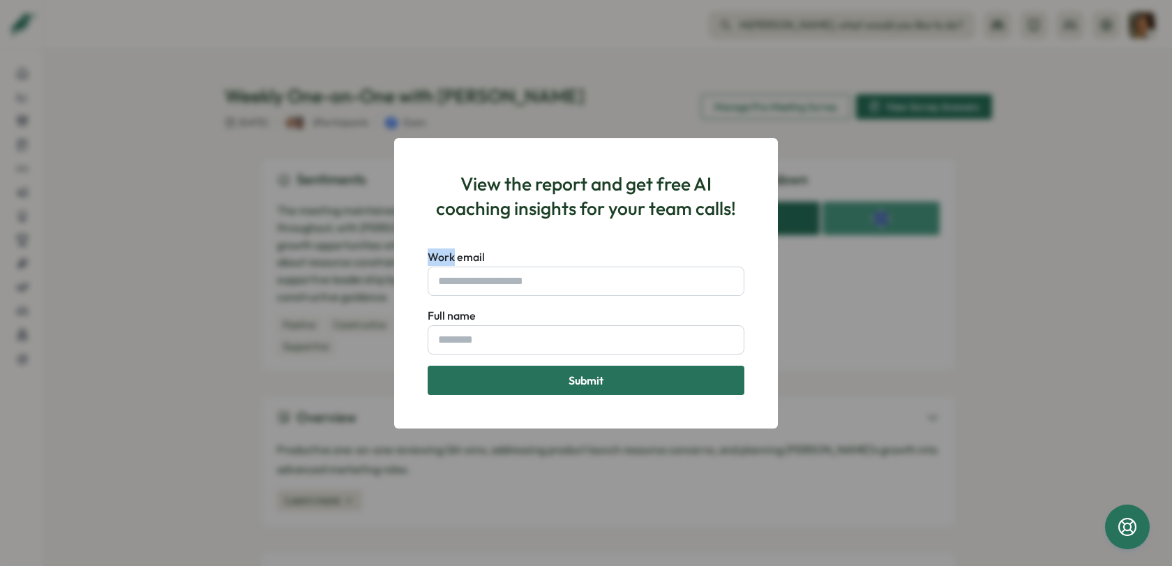
click at [306, 234] on div "View the report and get free AI coaching insights for your team calls! Work ema…" at bounding box center [586, 283] width 1172 height 566
click at [279, 565] on div at bounding box center [139, 566] width 279 height 0
click at [604, 293] on input "Work email" at bounding box center [586, 280] width 317 height 29
click at [549, 247] on div "View the report and get free AI coaching insights for your team calls! Work ema…" at bounding box center [586, 283] width 350 height 257
click at [559, 279] on input "Work email" at bounding box center [586, 280] width 317 height 29
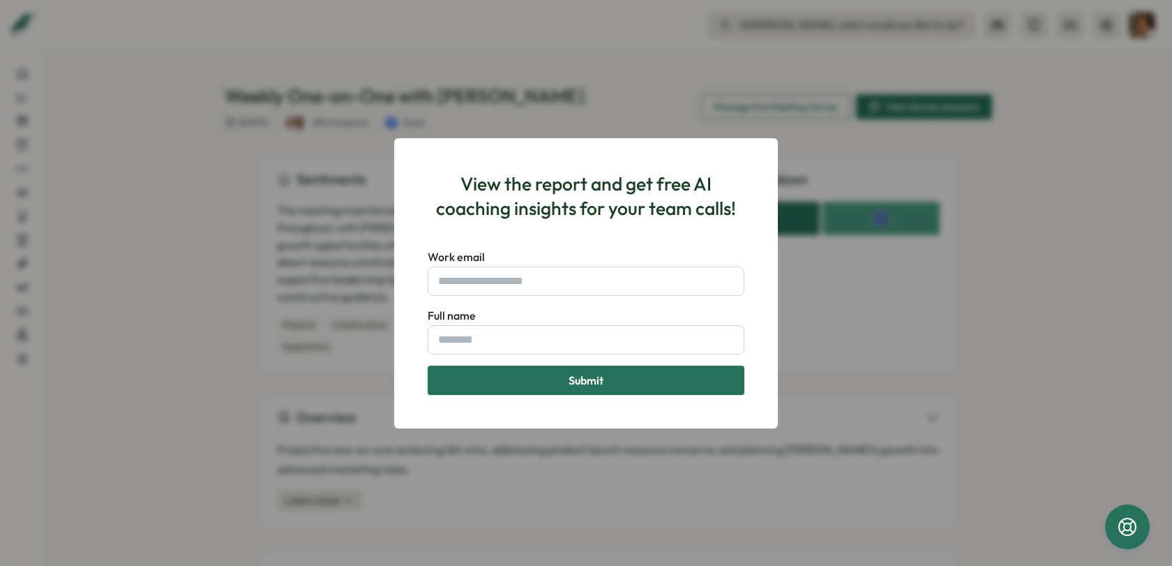
drag, startPoint x: 532, startPoint y: 242, endPoint x: 534, endPoint y: 262, distance: 19.6
click at [532, 242] on div "View the report and get free AI coaching insights for your team calls! Work ema…" at bounding box center [586, 283] width 350 height 257
click at [181, 129] on div "View the report and get free AI coaching insights for your team calls! Work ema…" at bounding box center [586, 283] width 1172 height 566
click at [571, 299] on form "Work email Full name Submit" at bounding box center [586, 321] width 317 height 146
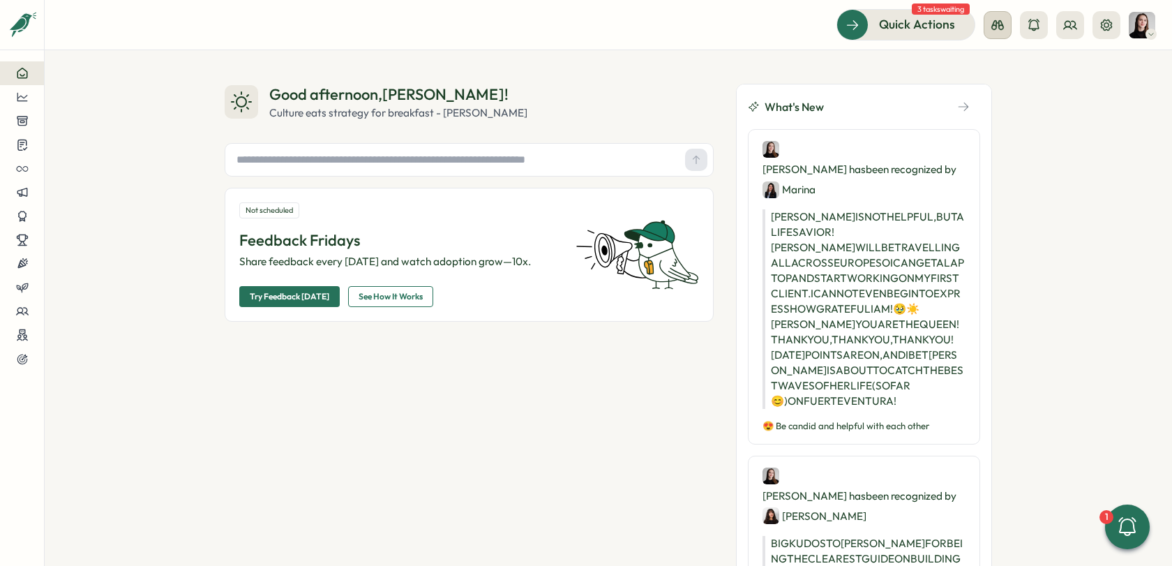
click at [993, 37] on button at bounding box center [998, 25] width 28 height 28
click at [1081, 52] on div "Good afternoon , Elena ! Culture eats strategy for breakfast - Peter Drucker No…" at bounding box center [608, 308] width 1127 height 516
click at [1065, 33] on button at bounding box center [1070, 25] width 28 height 28
